Goal: Task Accomplishment & Management: Complete application form

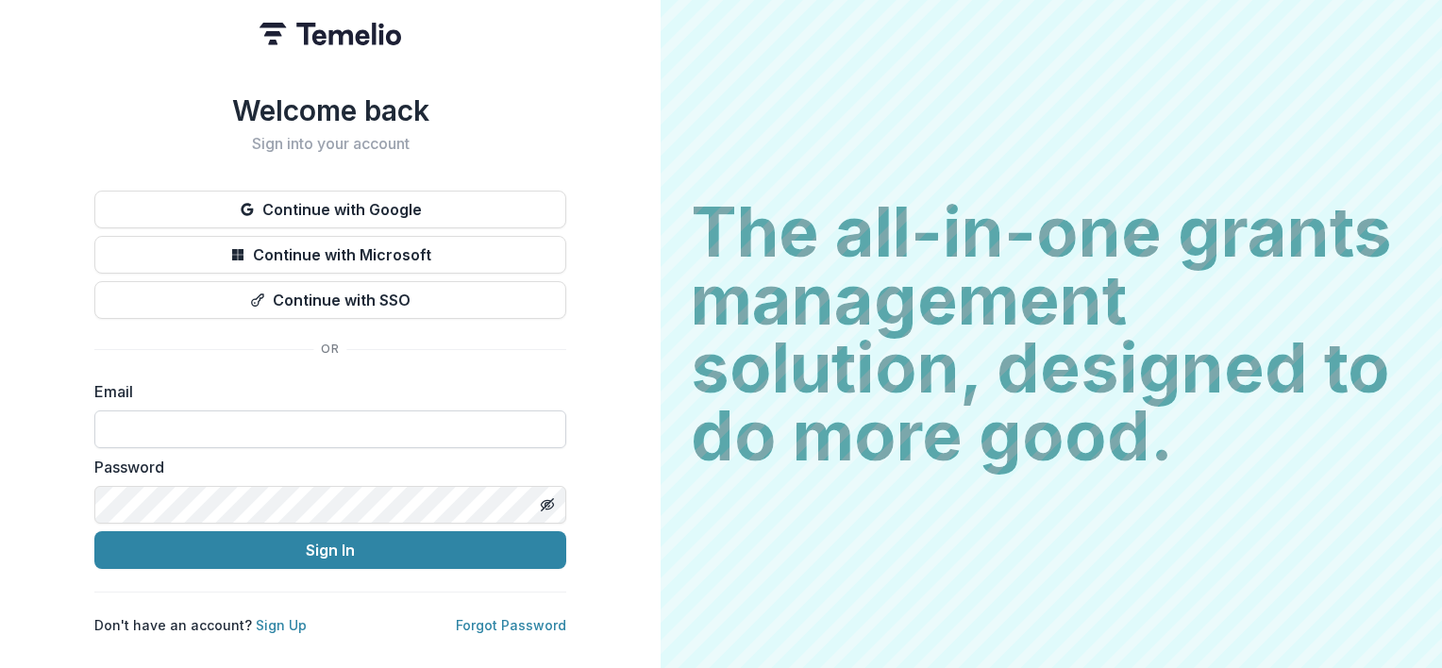
click at [132, 422] on input at bounding box center [330, 429] width 472 height 38
type input "**********"
click at [424, 380] on label "Email" at bounding box center [324, 391] width 460 height 23
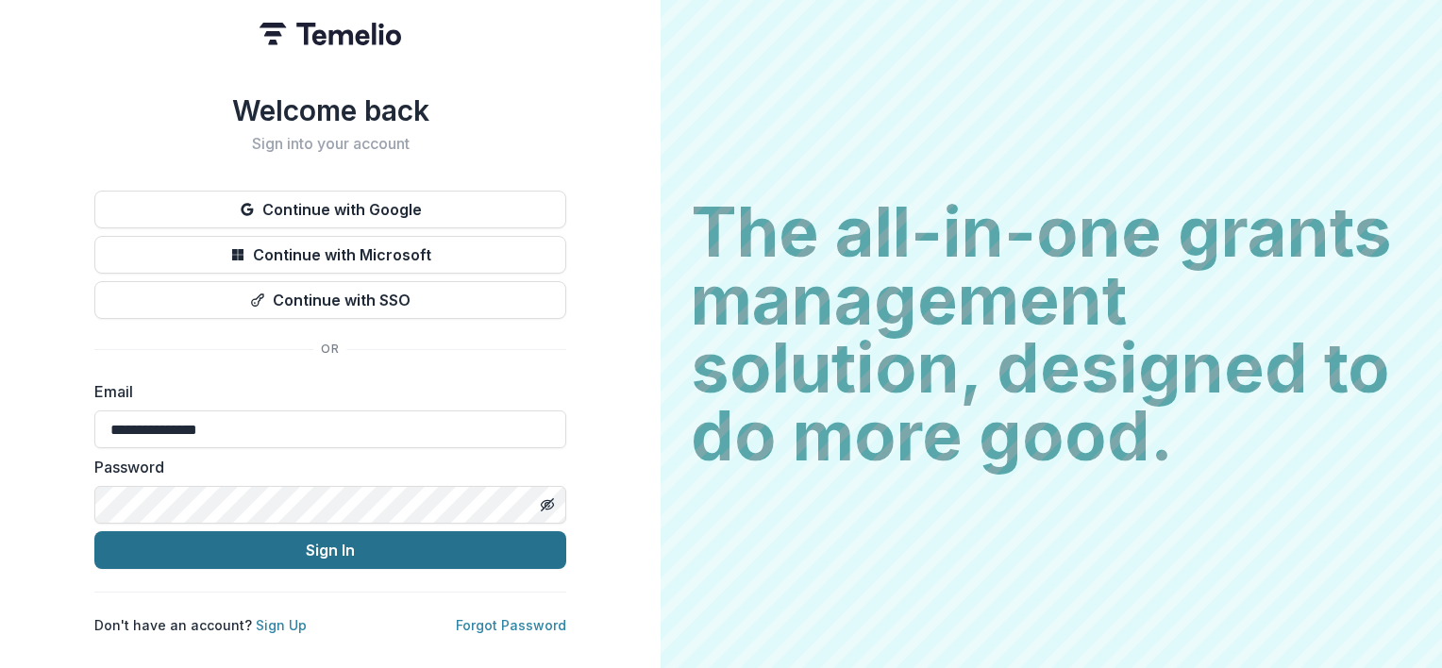
click at [338, 544] on button "Sign In" at bounding box center [330, 550] width 472 height 38
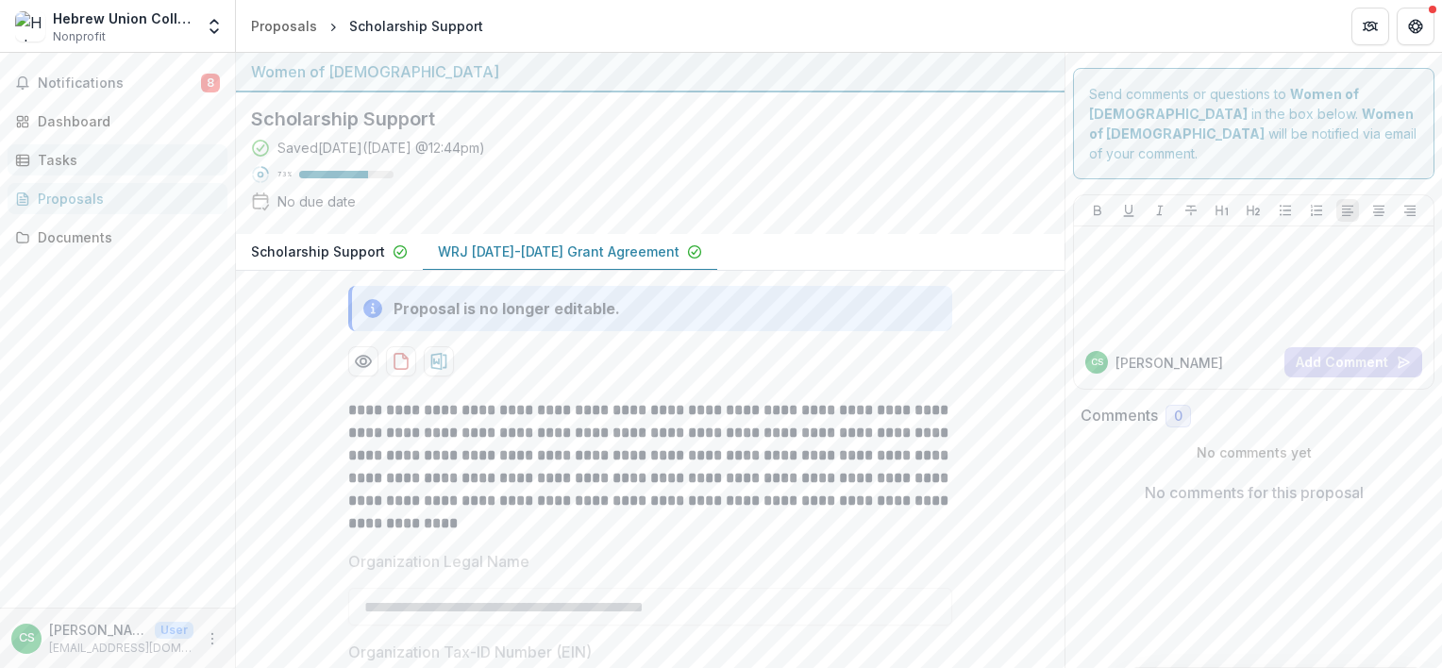
click at [83, 159] on div "Tasks" at bounding box center [125, 160] width 175 height 20
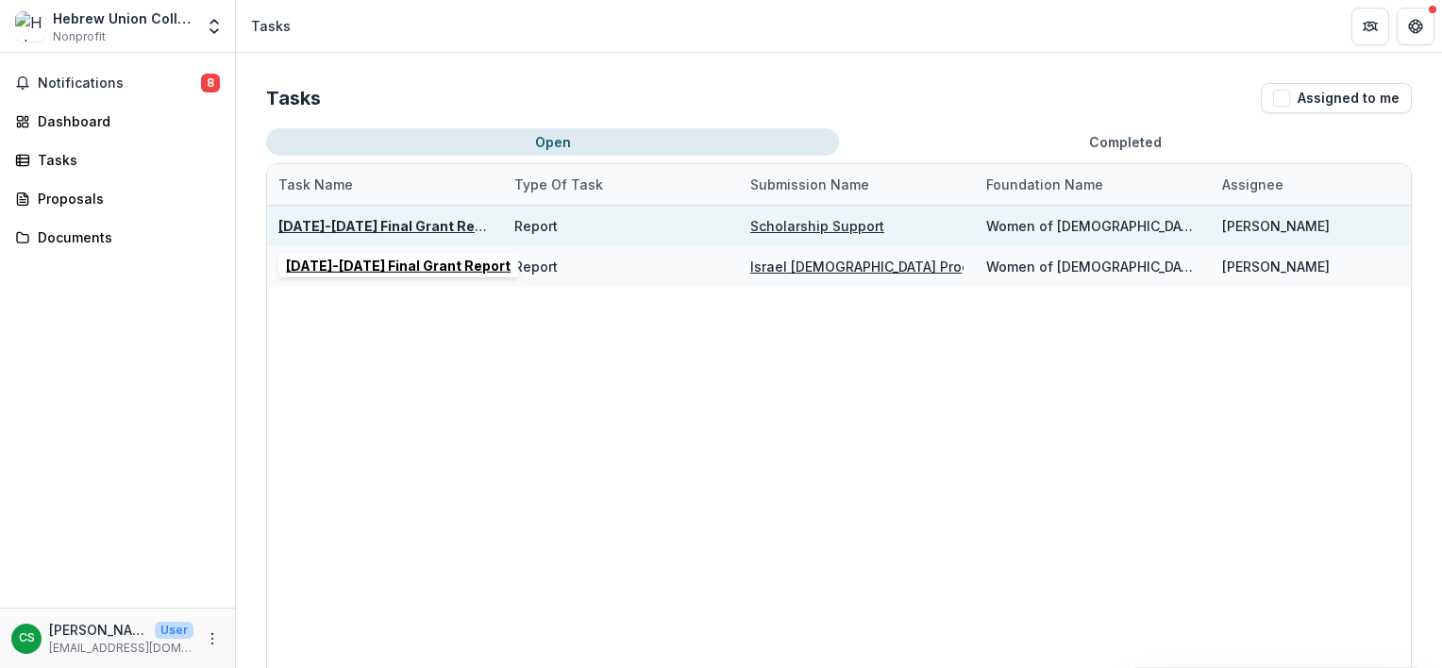
click at [396, 224] on u "[DATE]-[DATE] Final Grant Report" at bounding box center [390, 226] width 225 height 16
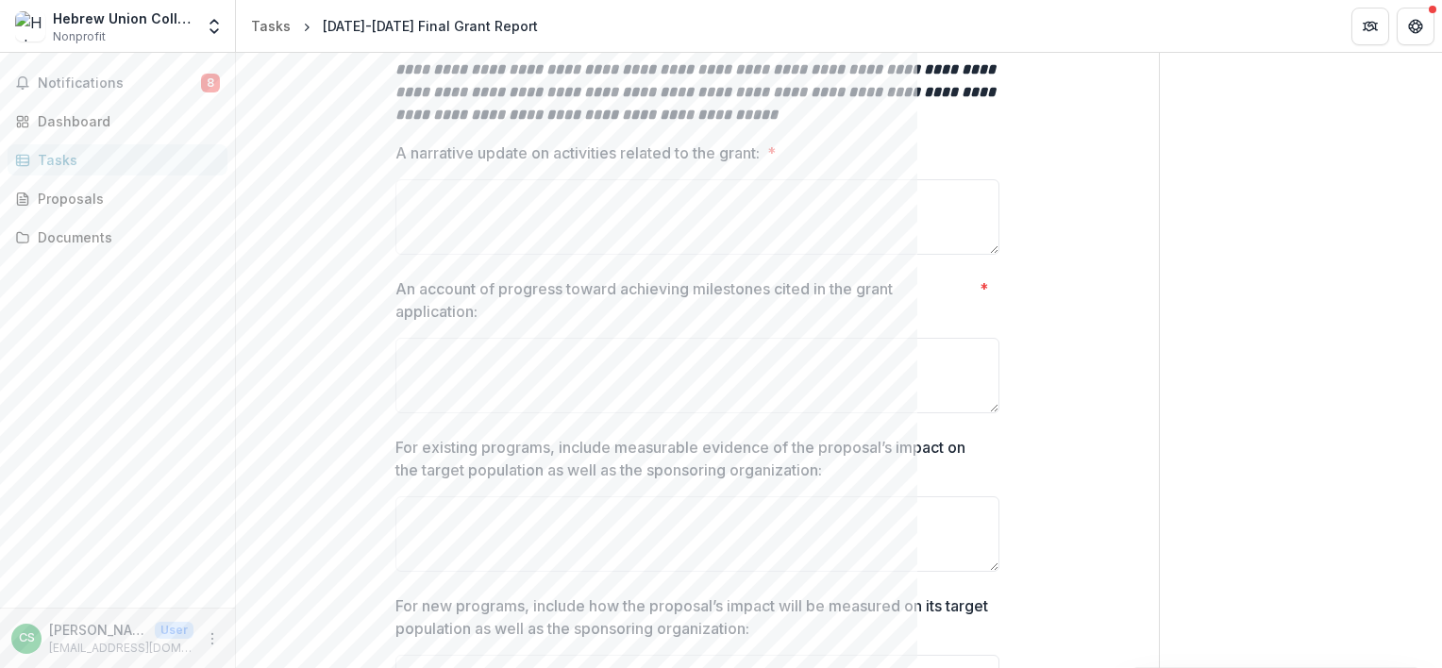
scroll to position [720, 0]
